Goal: Transaction & Acquisition: Purchase product/service

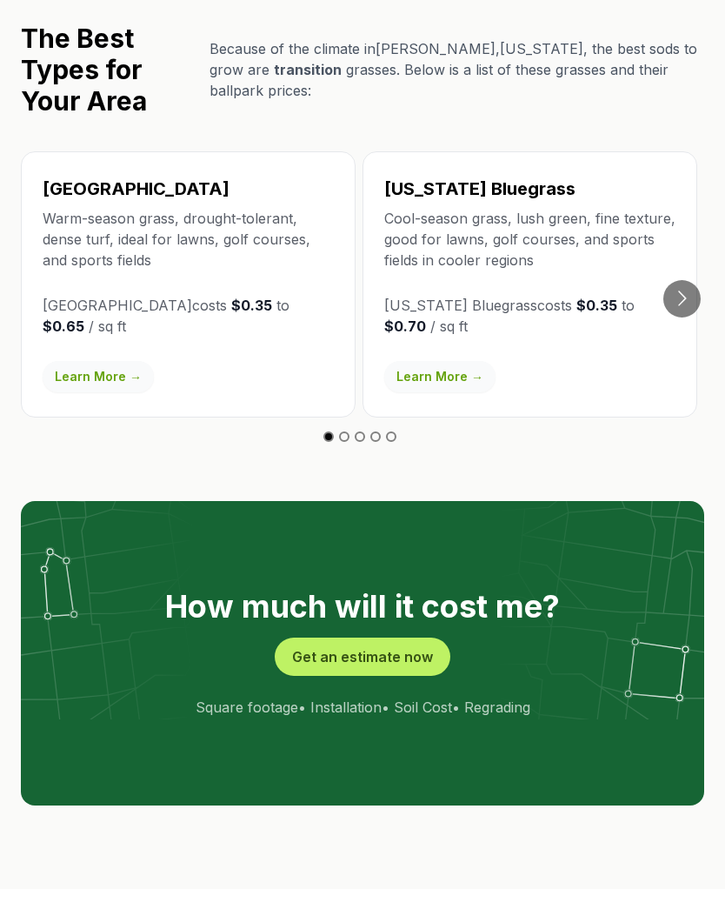
scroll to position [3127, 0]
click at [375, 638] on button "Get an estimate now" at bounding box center [363, 657] width 176 height 38
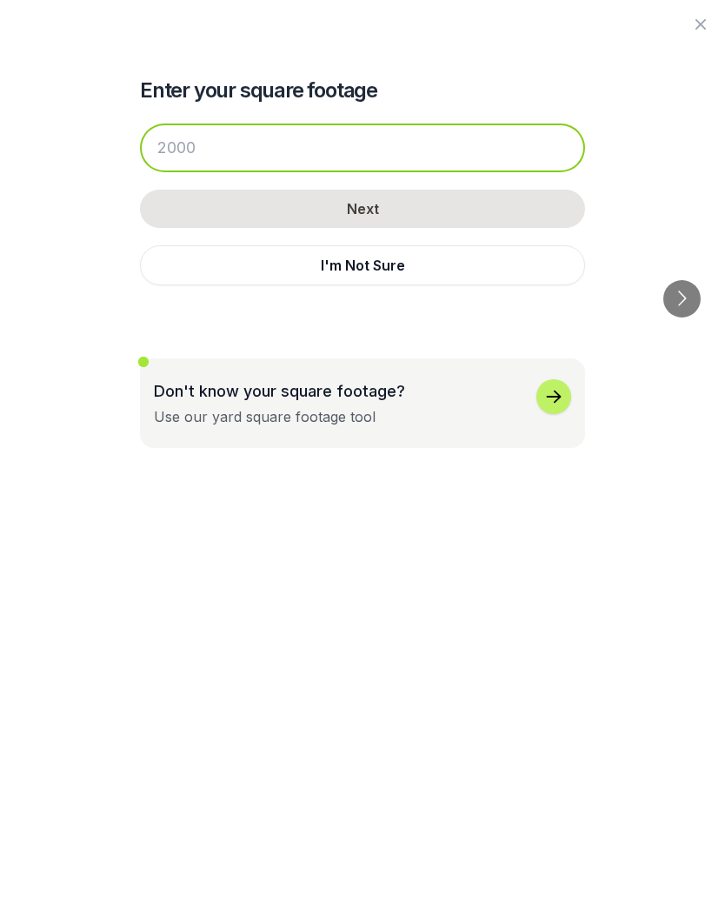
click at [228, 151] on input "number" at bounding box center [362, 148] width 445 height 49
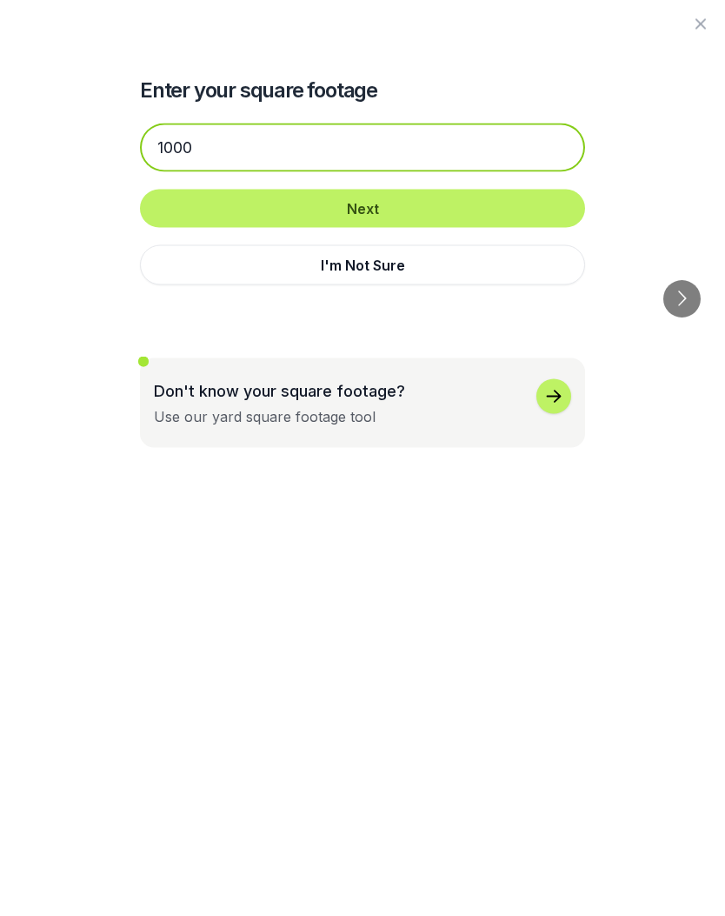
type input "1000"
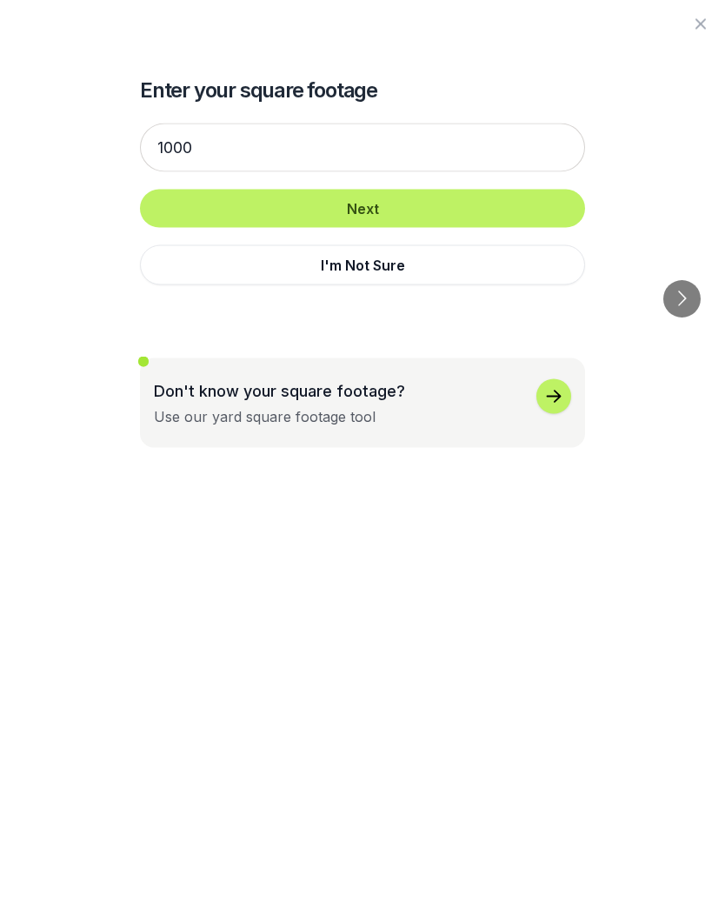
click at [519, 212] on button "Next" at bounding box center [362, 209] width 445 height 38
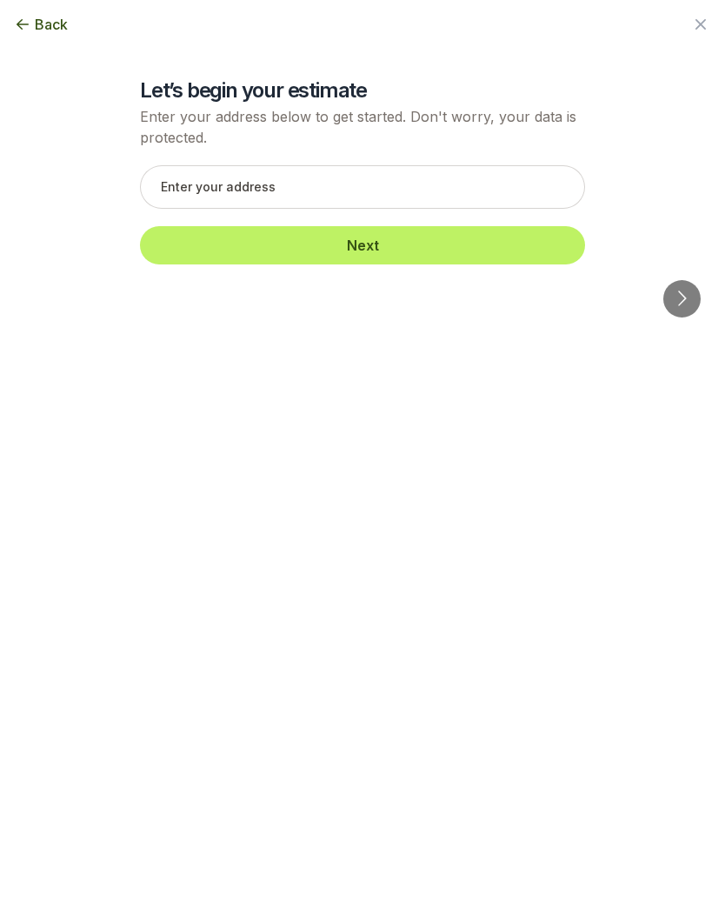
click at [41, 28] on span "Back" at bounding box center [51, 24] width 33 height 21
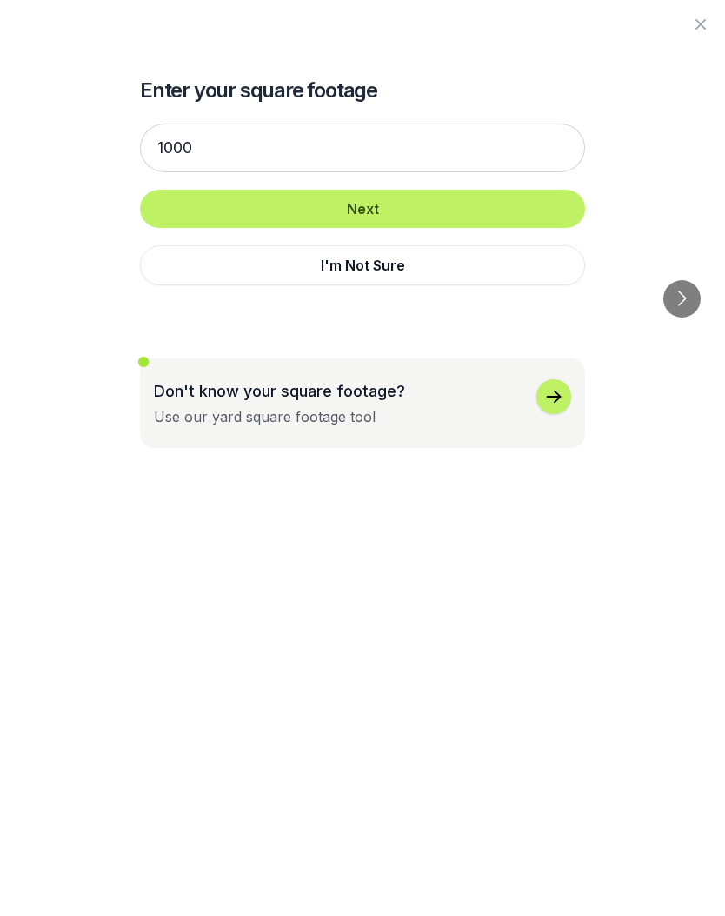
click at [545, 206] on button "Next" at bounding box center [362, 209] width 445 height 38
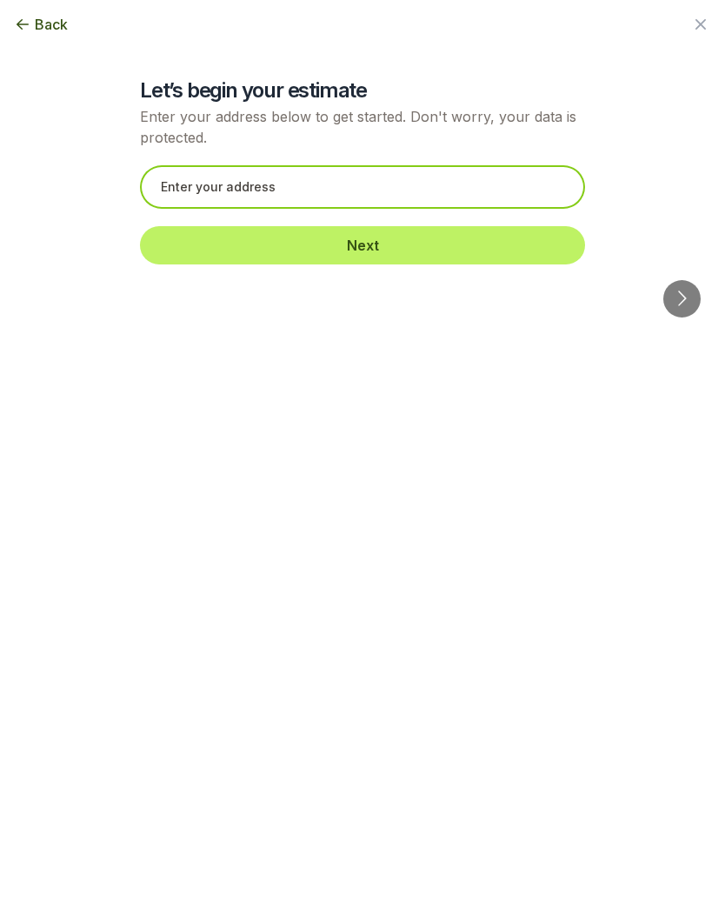
click at [411, 187] on input "text" at bounding box center [362, 186] width 445 height 43
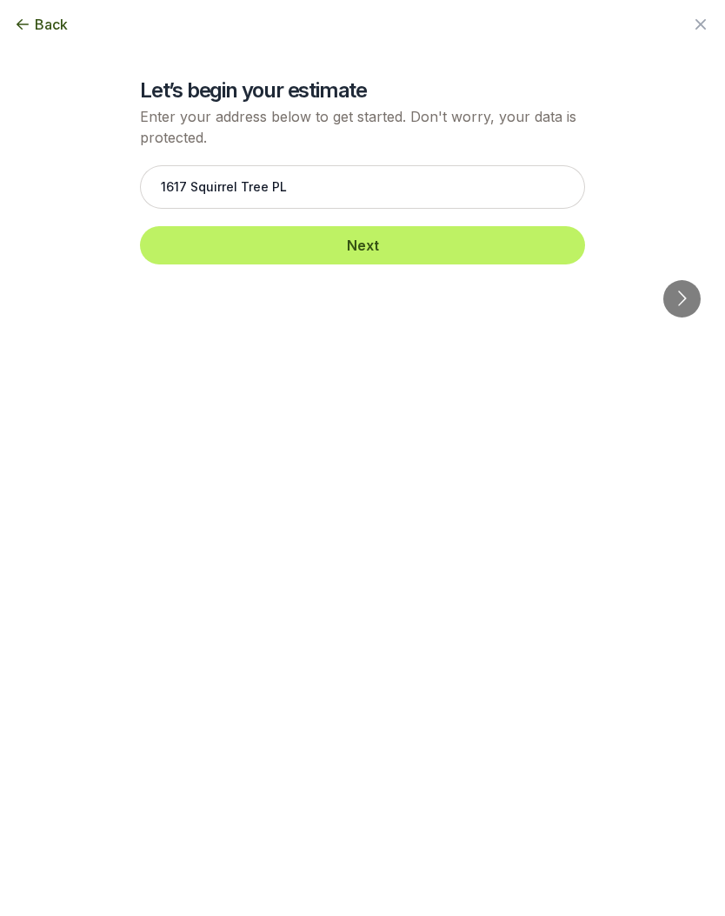
click at [454, 253] on button "Next" at bounding box center [362, 245] width 445 height 38
click at [382, 242] on button "Next" at bounding box center [362, 245] width 445 height 38
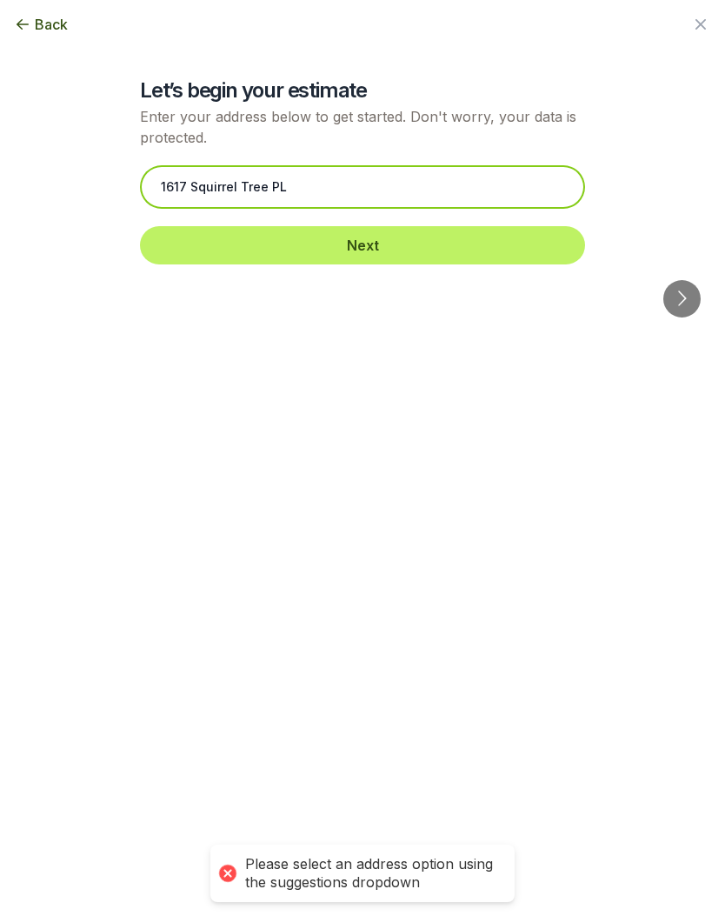
click at [378, 180] on input "1617 Squirrel Tree PL" at bounding box center [362, 186] width 445 height 43
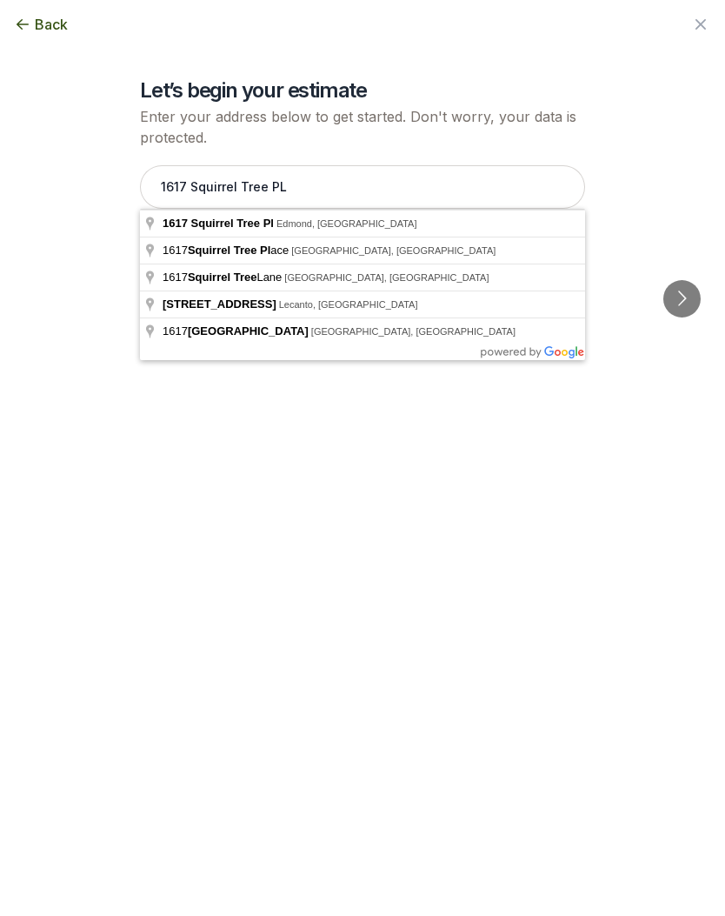
type input "[STREET_ADDRESS]"
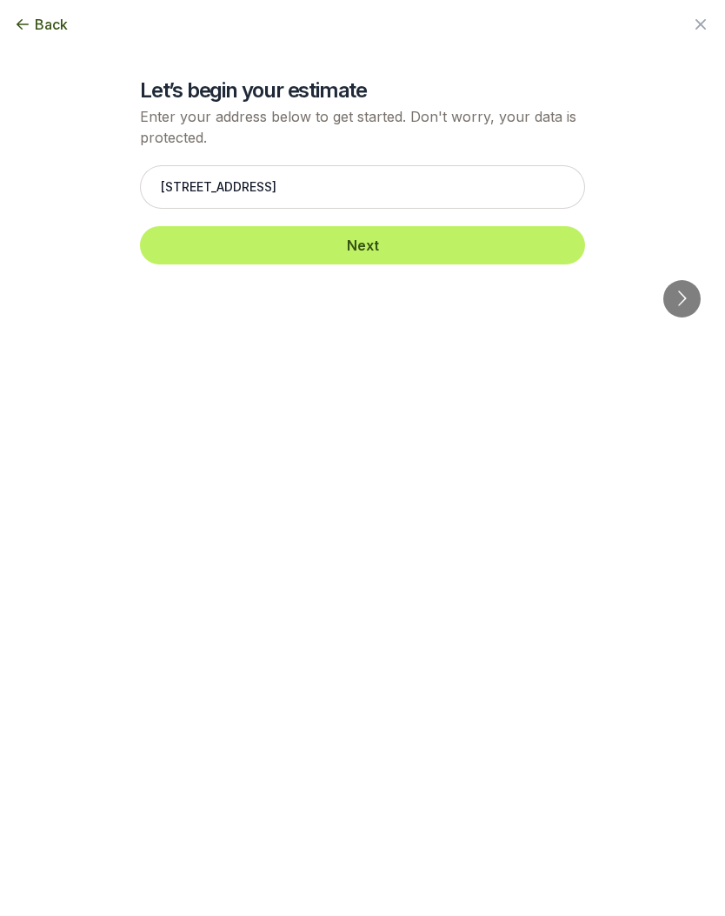
click at [511, 251] on button "Next" at bounding box center [362, 245] width 445 height 38
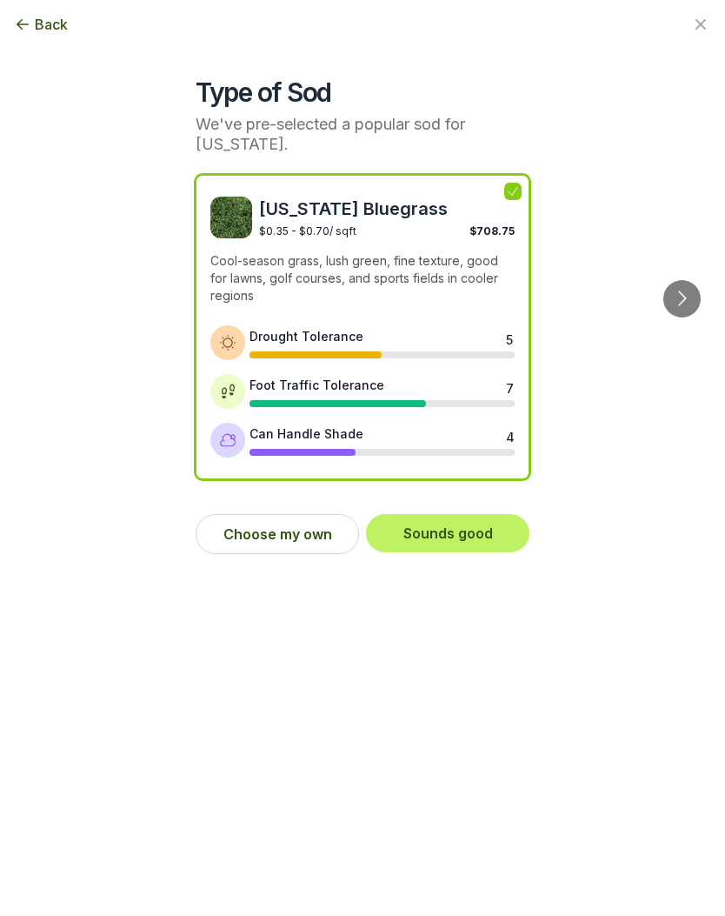
click at [1, 472] on div "Back Enter your square footage 1000 Next I'm Not Sure Let’s begin your estimate…" at bounding box center [362, 458] width 725 height 916
click at [298, 530] on button "Choose my own" at bounding box center [278, 534] width 164 height 40
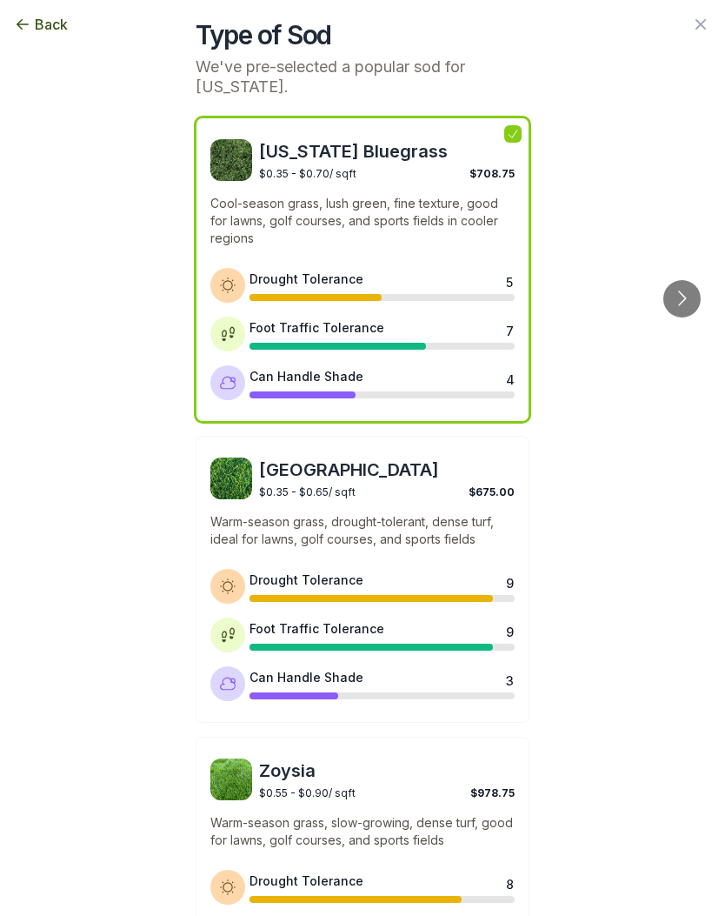
scroll to position [59, 0]
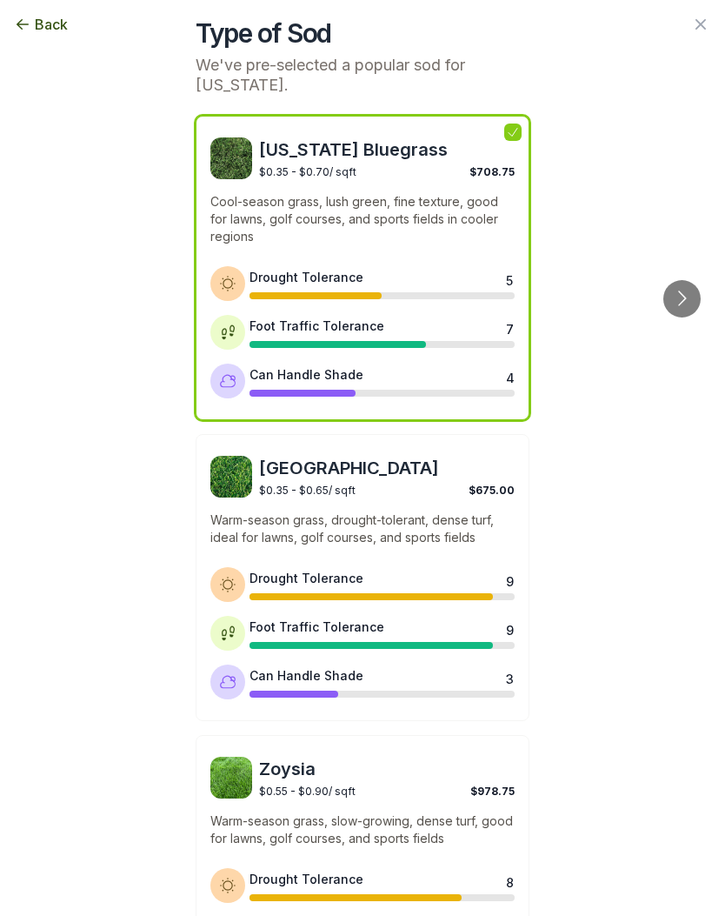
click at [318, 467] on span "[GEOGRAPHIC_DATA]" at bounding box center [387, 468] width 256 height 24
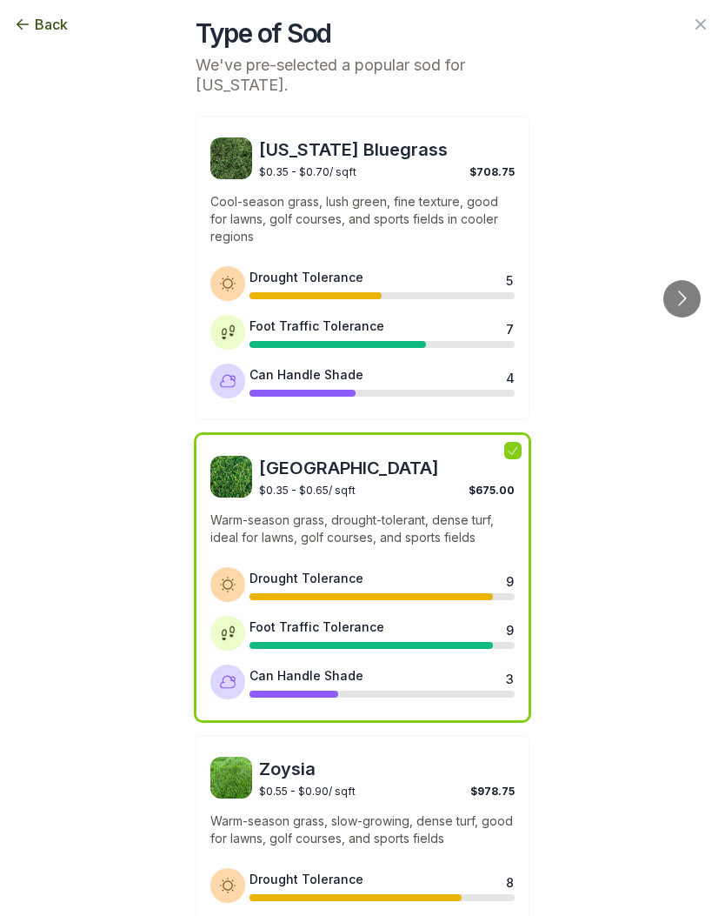
click at [2, 529] on div "Back Enter your square footage 1000 Next I'm Not Sure Let’s begin your estimate…" at bounding box center [362, 399] width 725 height 916
click at [683, 280] on button "Go to next slide" at bounding box center [682, 298] width 37 height 37
click at [690, 280] on button "Go to next slide" at bounding box center [682, 298] width 37 height 37
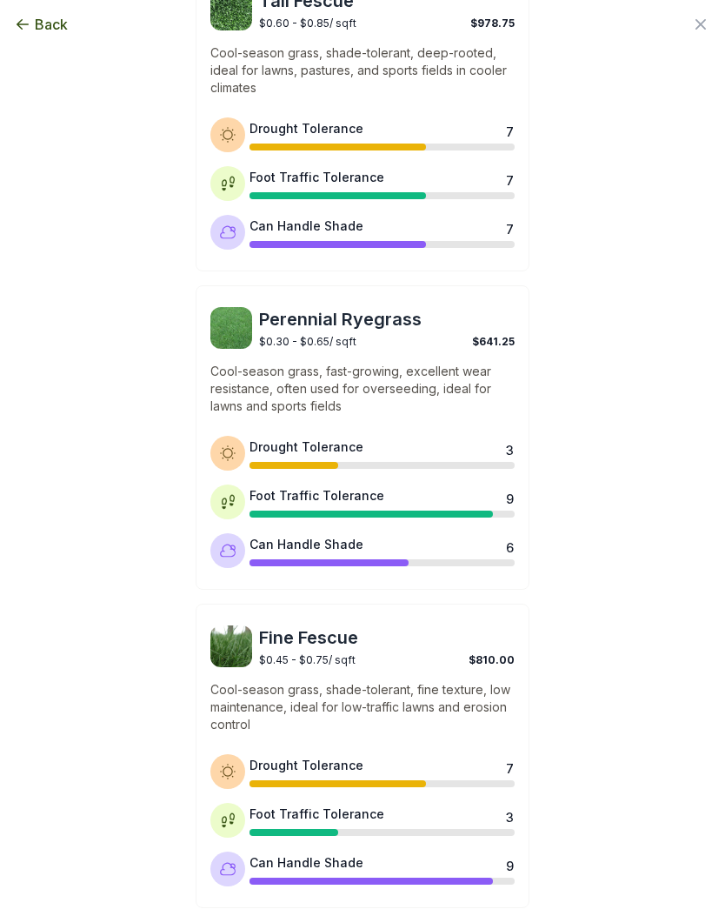
scroll to position [1127, 0]
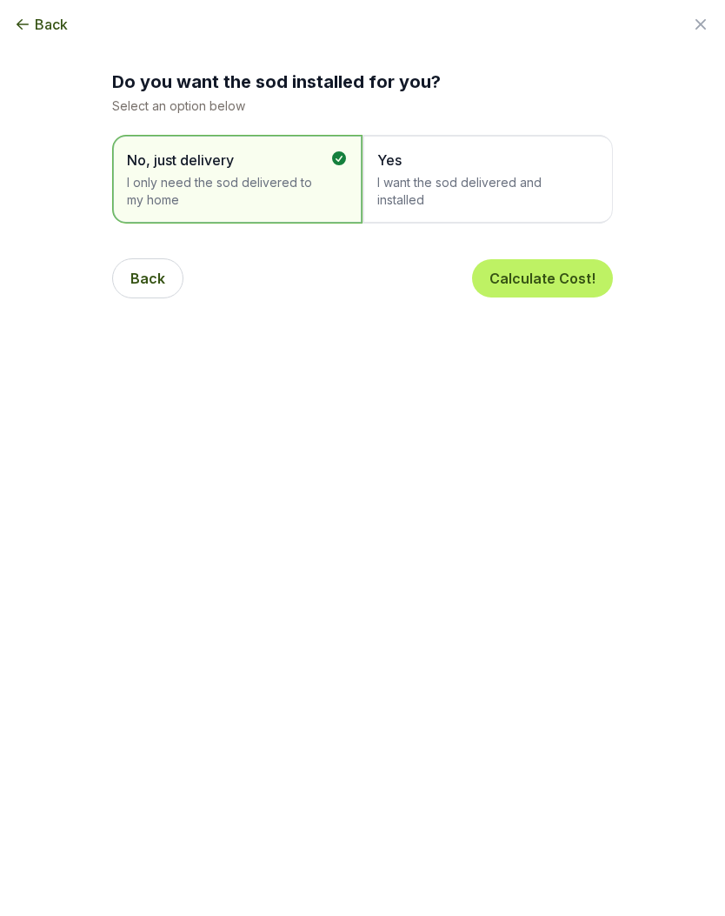
click at [551, 183] on span "I want the sod delivered and installed" at bounding box center [480, 191] width 204 height 35
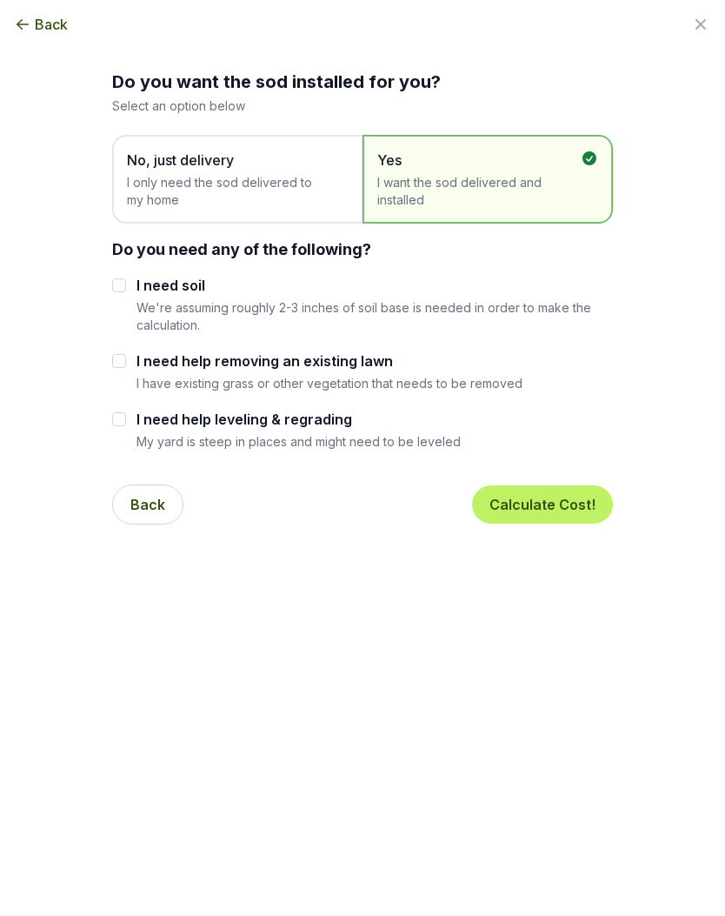
click at [119, 288] on input "I need soil" at bounding box center [119, 285] width 14 height 14
checkbox input "true"
click at [576, 501] on button "Calculate Cost!" at bounding box center [542, 504] width 141 height 38
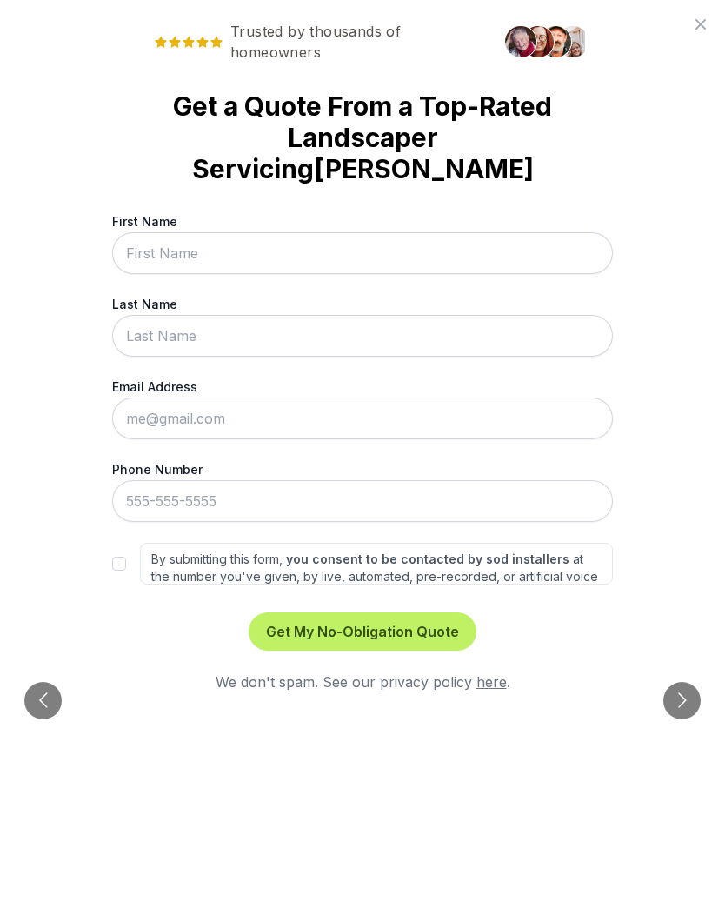
scroll to position [2724, 0]
click at [707, 31] on icon at bounding box center [701, 24] width 21 height 21
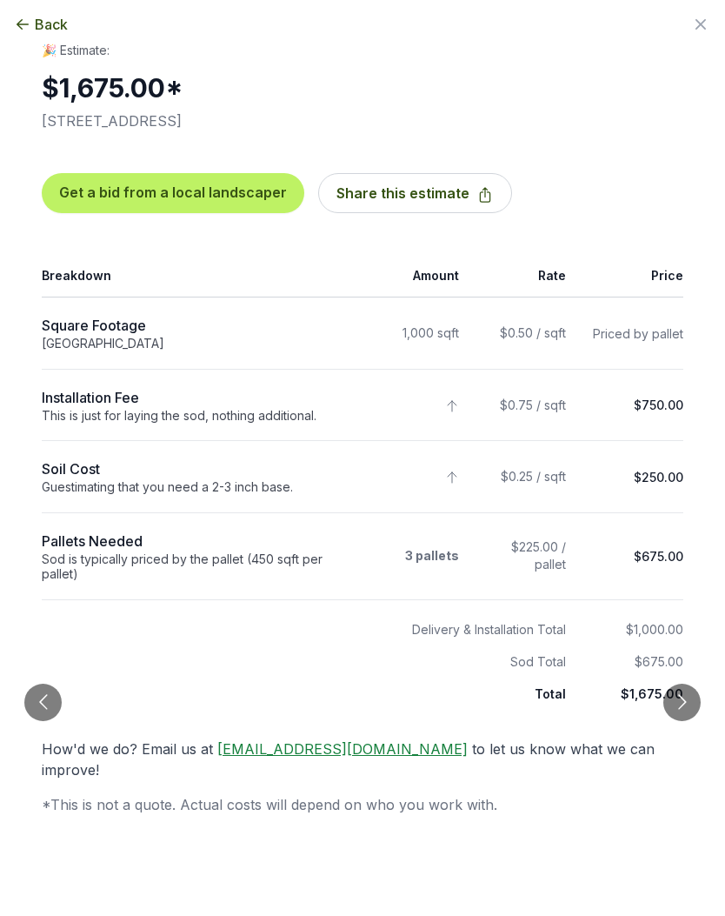
scroll to position [0, 0]
